Goal: Manage account settings

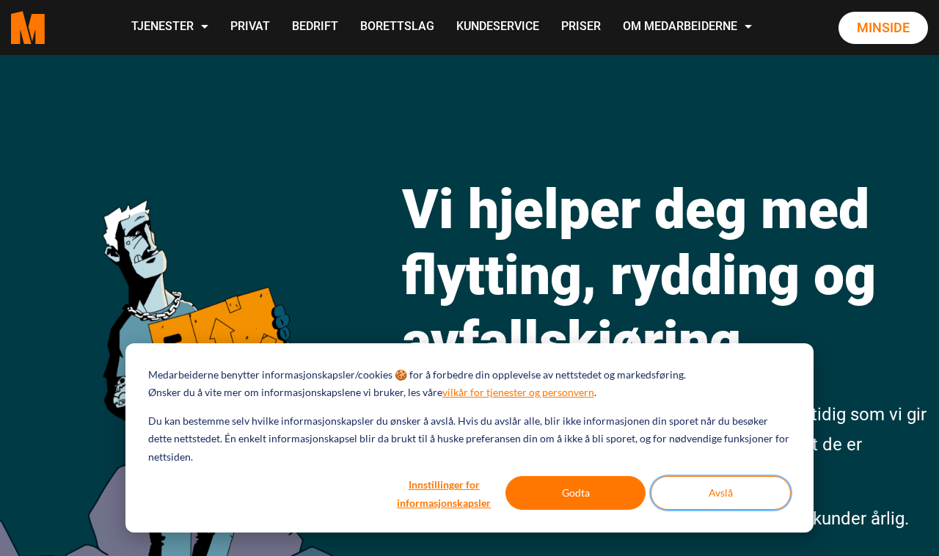
click at [710, 492] on button "Avslå" at bounding box center [721, 493] width 140 height 34
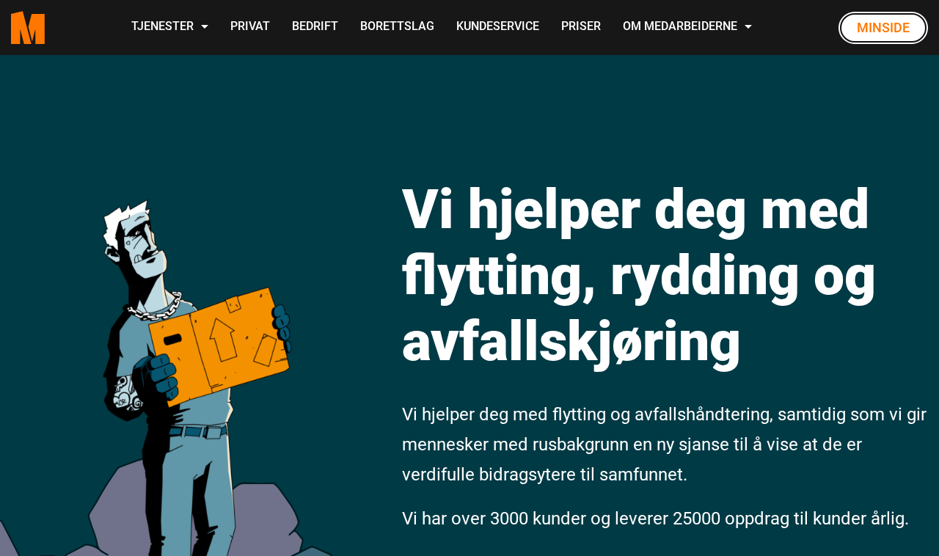
click at [856, 38] on link "Minside" at bounding box center [884, 28] width 90 height 32
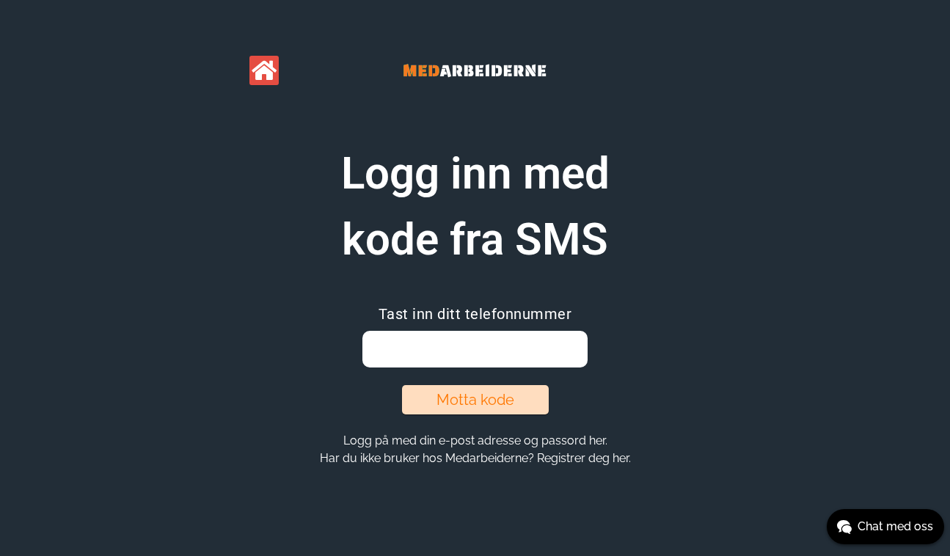
click at [422, 329] on div "Tast inn ditt telefonnummer" at bounding box center [474, 337] width 225 height 59
click at [423, 343] on input "email" at bounding box center [474, 349] width 225 height 37
type input "41563309"
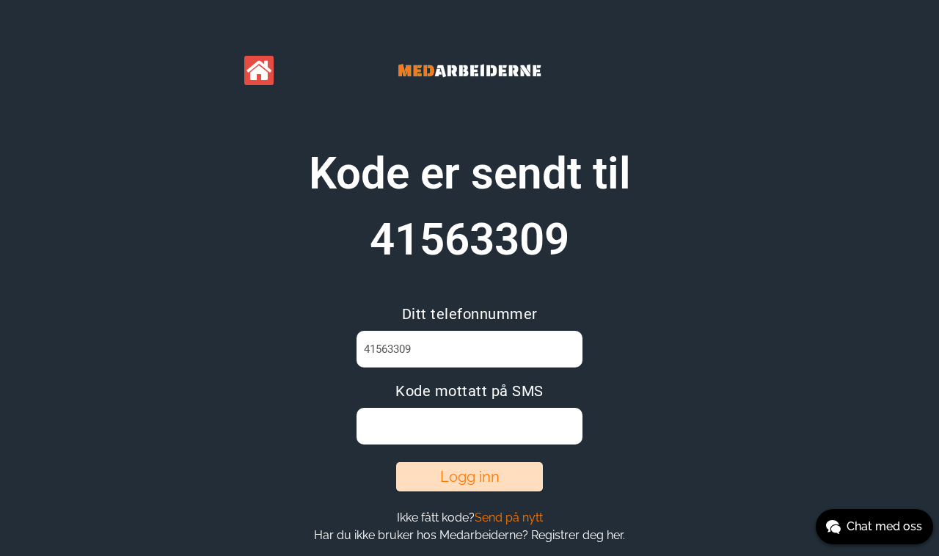
click at [435, 444] on input at bounding box center [469, 426] width 225 height 37
type input "EGU95JKU"
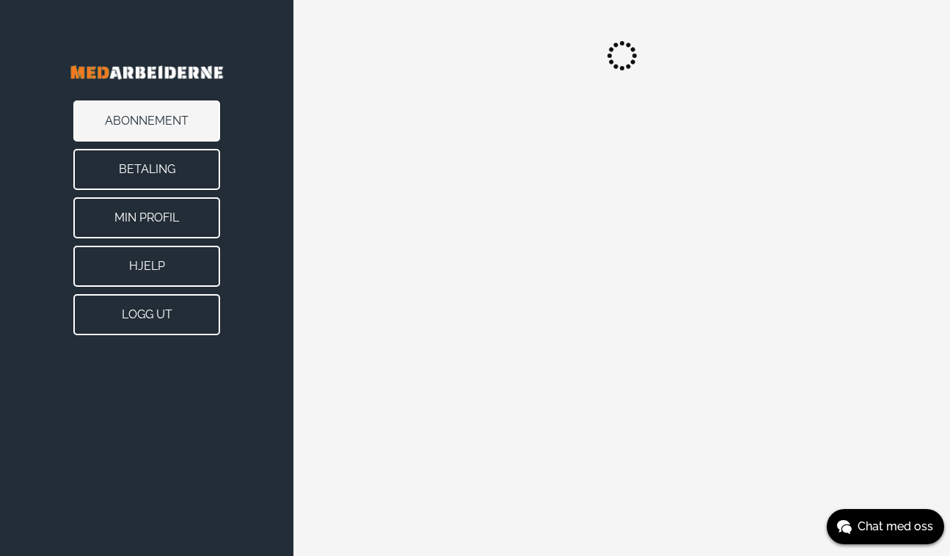
click at [136, 171] on button "Betaling" at bounding box center [146, 169] width 147 height 41
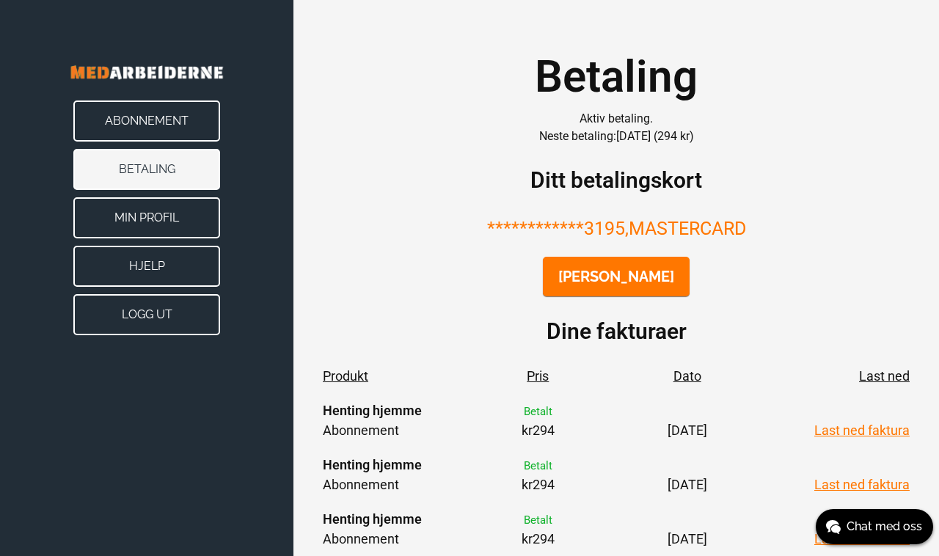
click at [586, 273] on button "Endre kort" at bounding box center [616, 277] width 147 height 40
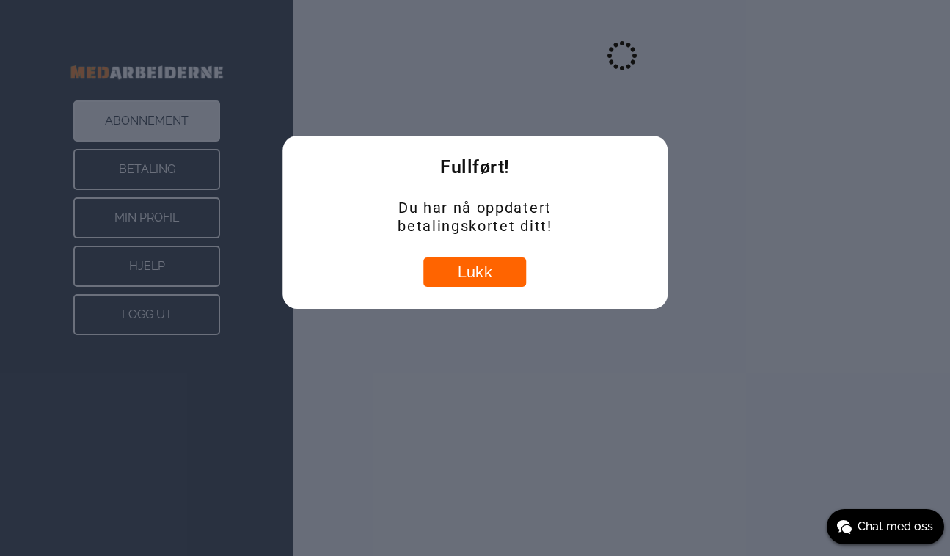
click at [449, 270] on button "Lukk" at bounding box center [474, 272] width 103 height 29
